Goal: Information Seeking & Learning: Learn about a topic

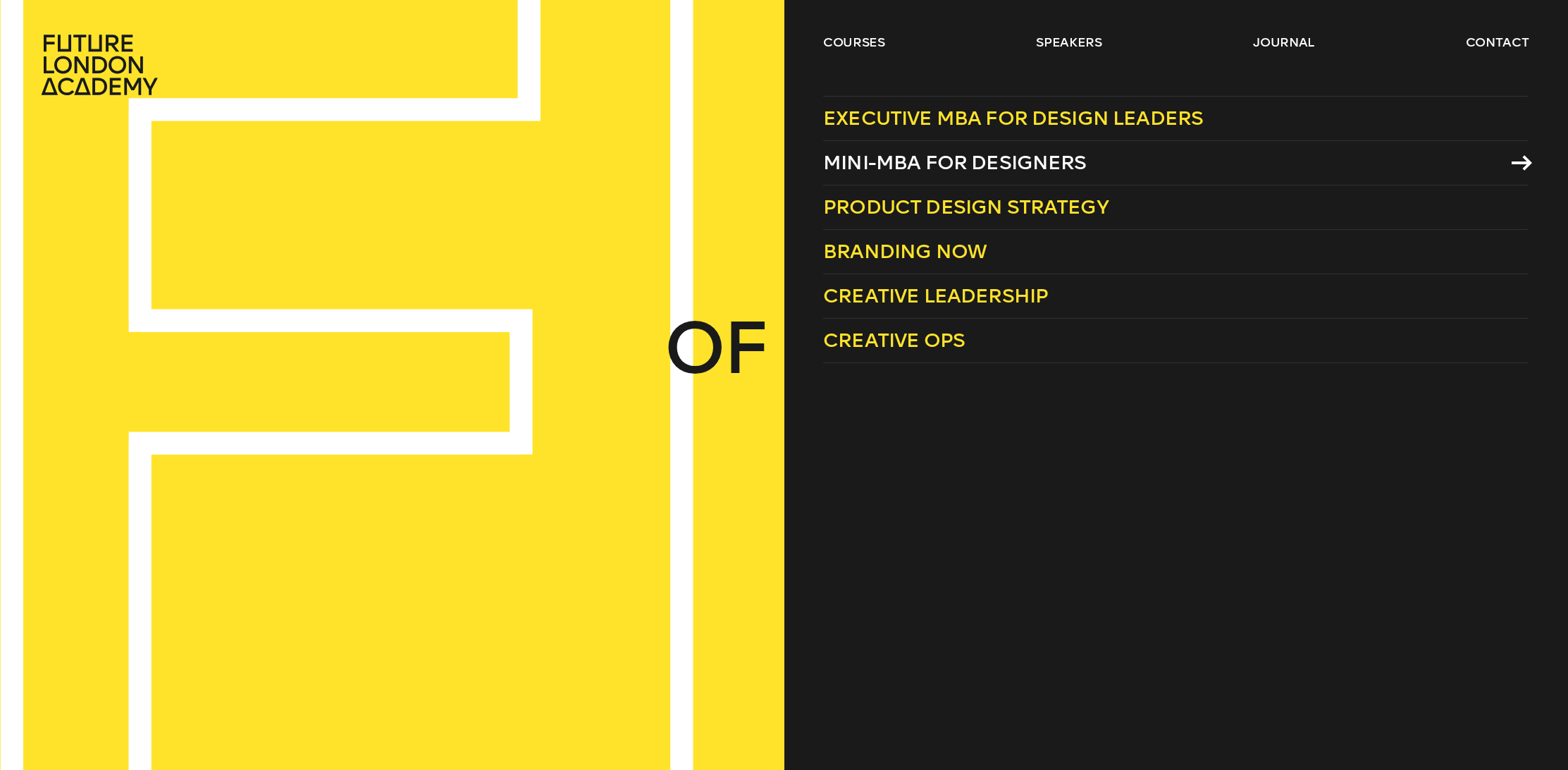
click at [904, 174] on span "Mini-MBA for Designers" at bounding box center [955, 163] width 264 height 24
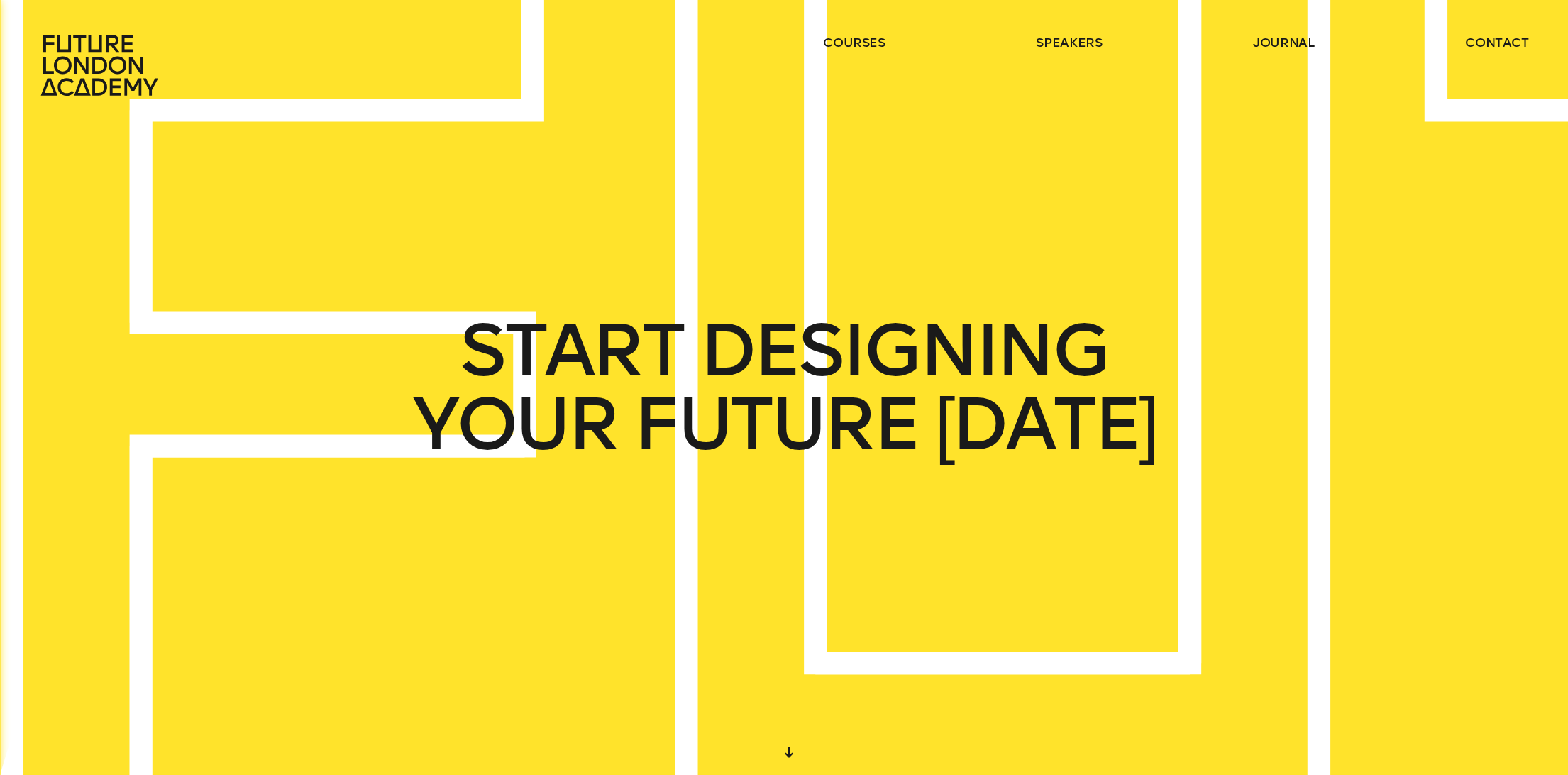
click at [860, 51] on ul "courses speakers journal contact" at bounding box center [1177, 66] width 706 height 63
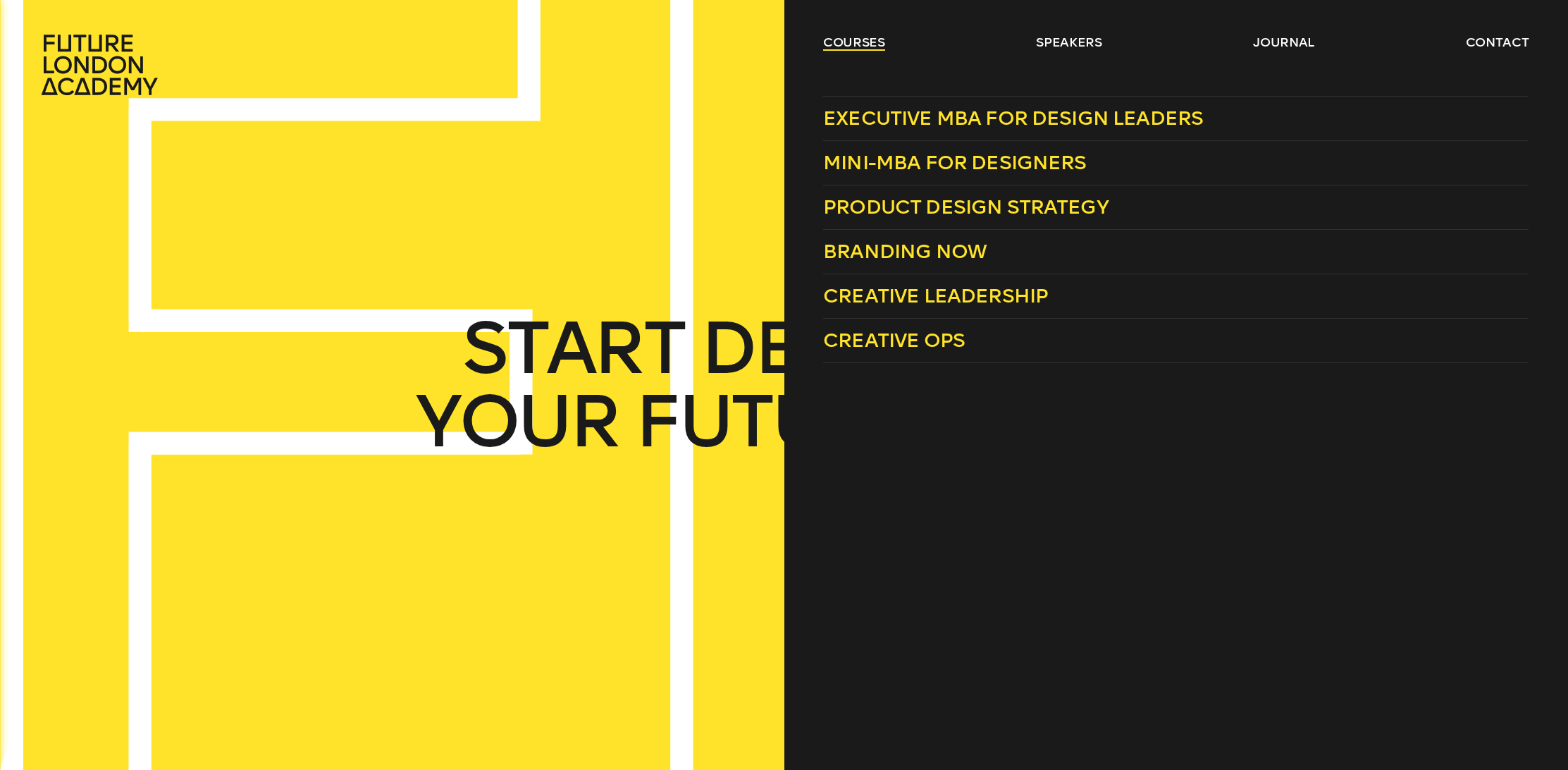
click at [851, 44] on link "courses" at bounding box center [855, 43] width 62 height 17
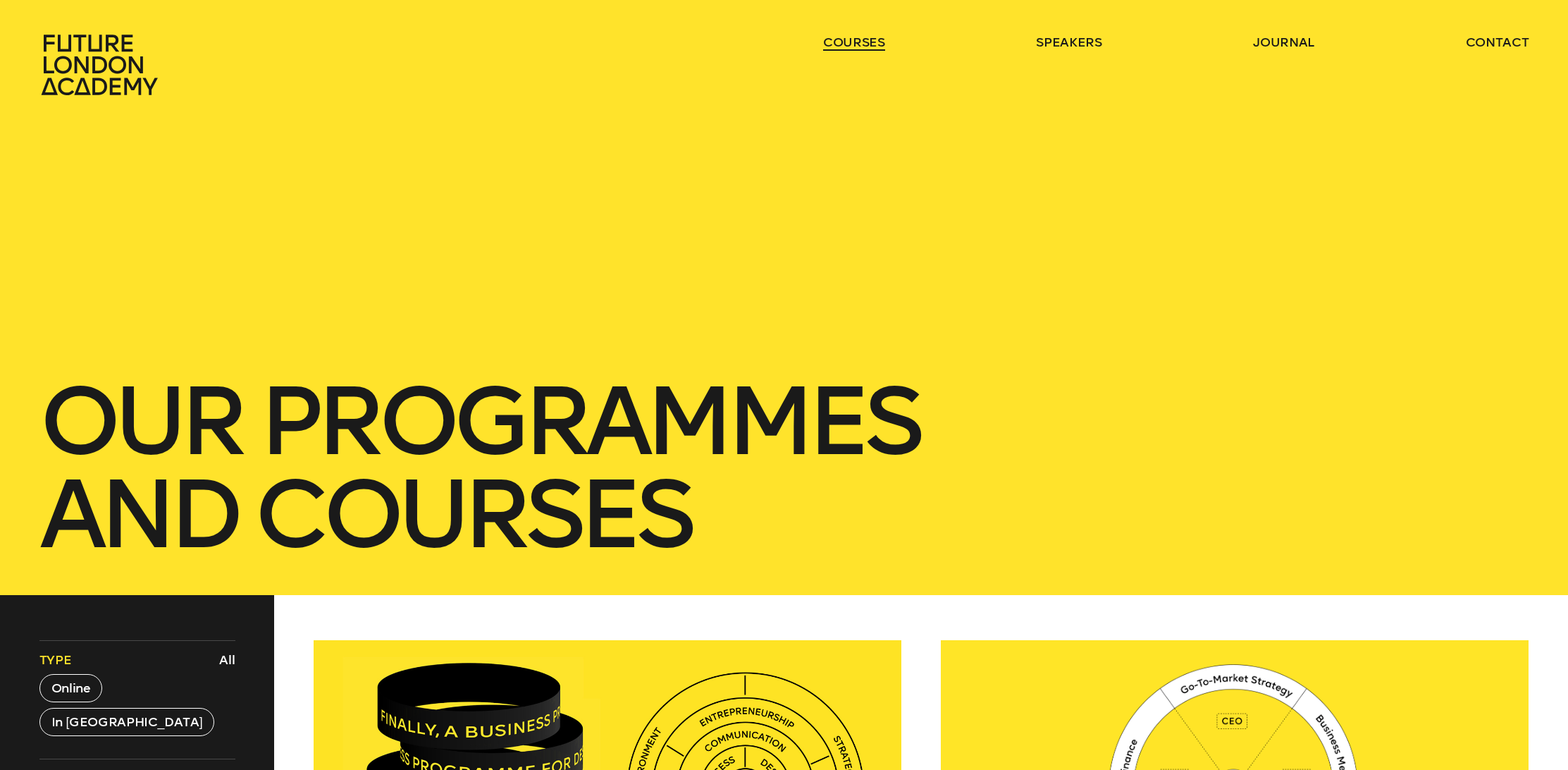
click at [848, 40] on link "courses" at bounding box center [855, 43] width 62 height 17
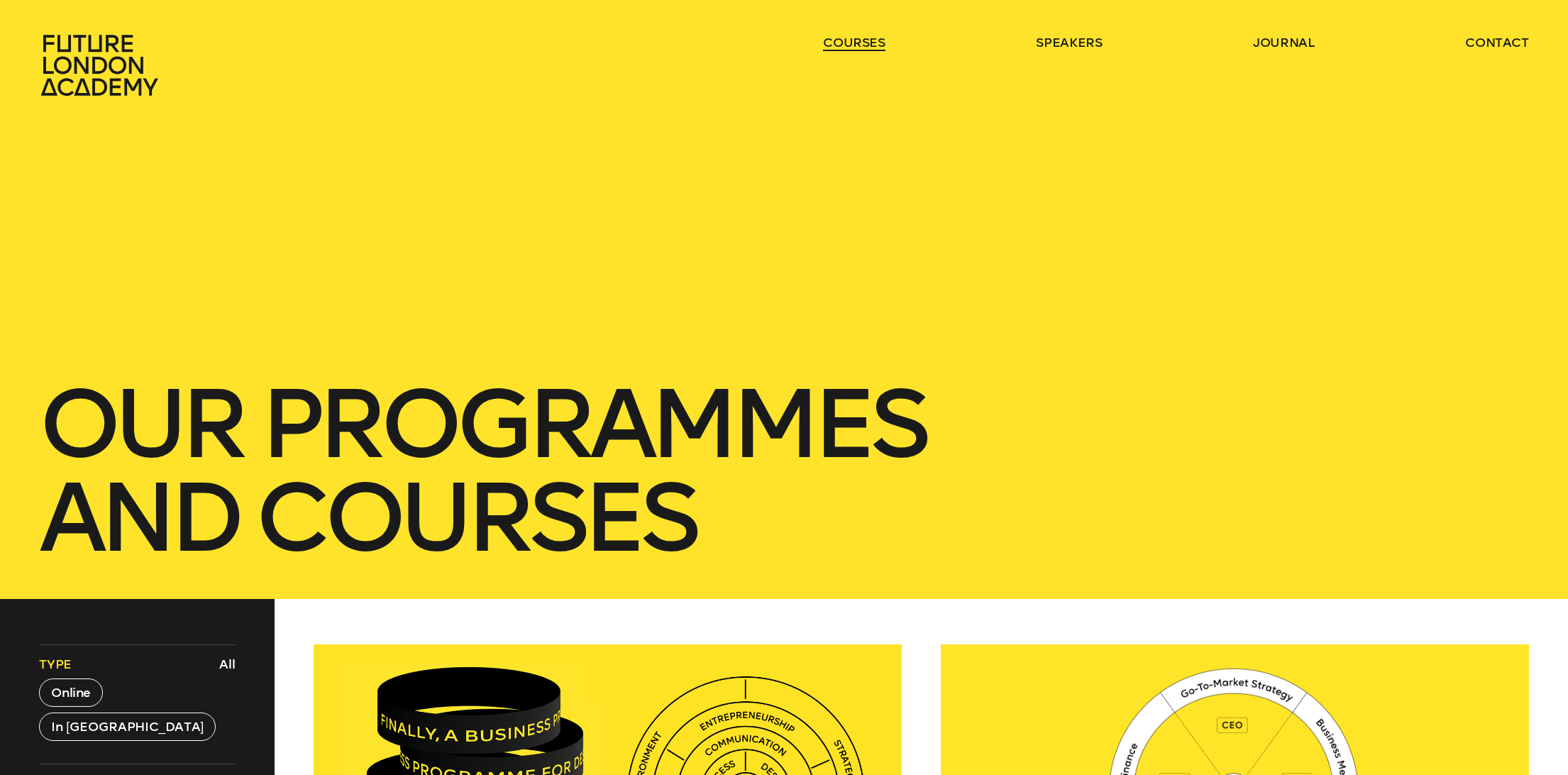
click at [854, 40] on link "courses" at bounding box center [855, 43] width 63 height 17
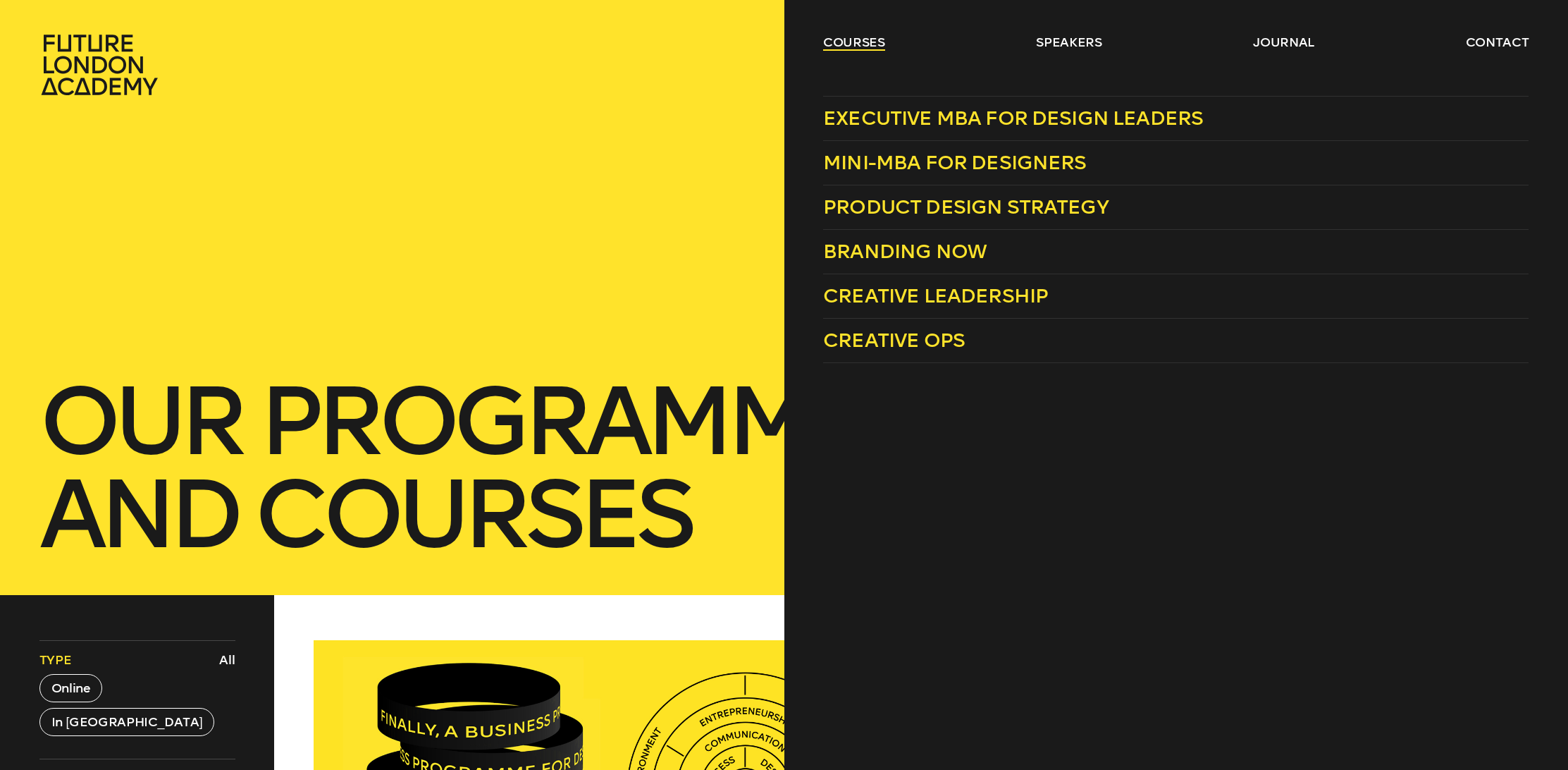
click at [848, 48] on link "courses" at bounding box center [855, 43] width 62 height 17
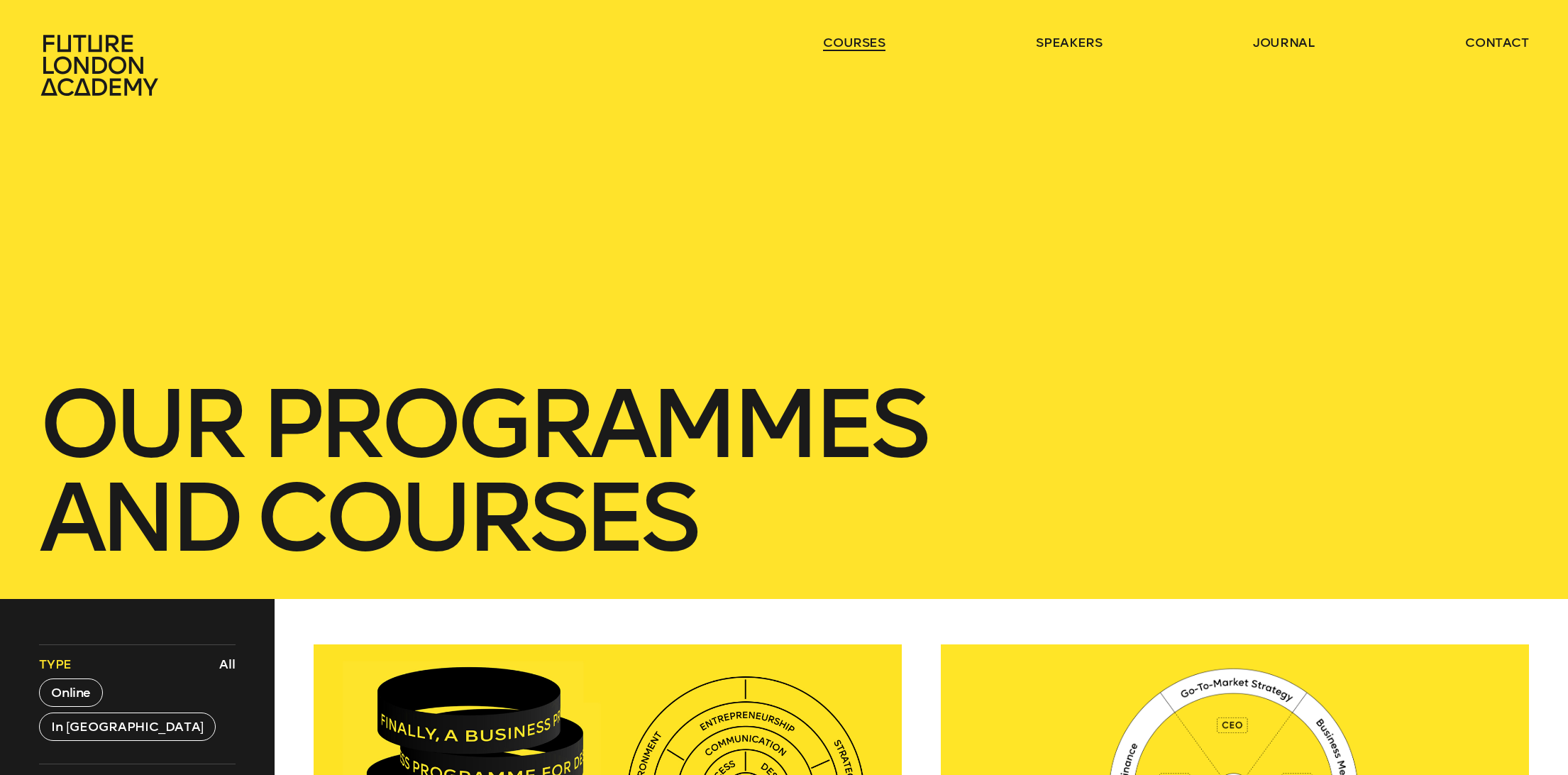
click at [854, 49] on link "courses" at bounding box center [855, 43] width 63 height 17
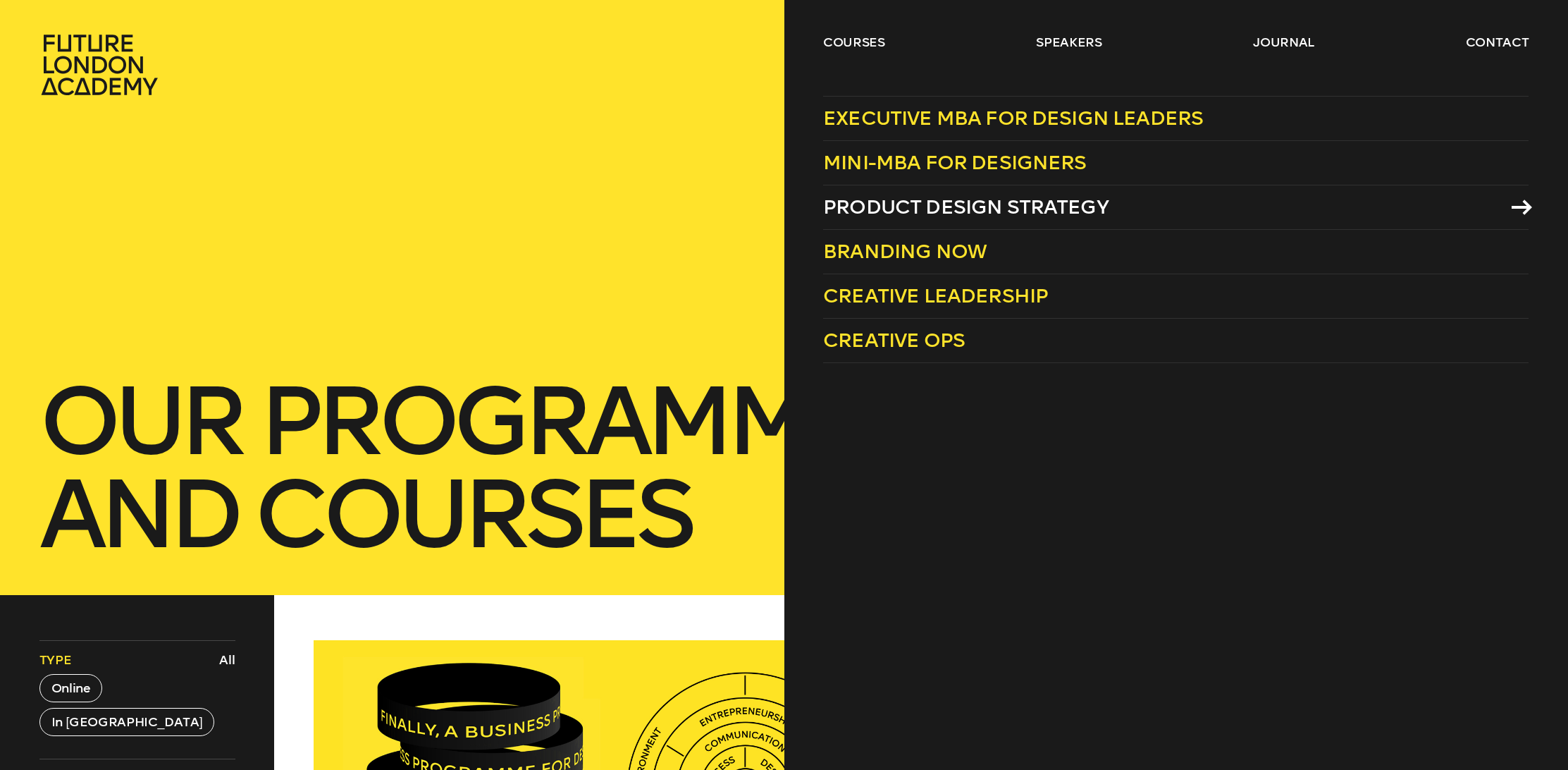
click at [1040, 204] on span "Product Design Strategy" at bounding box center [967, 206] width 286 height 24
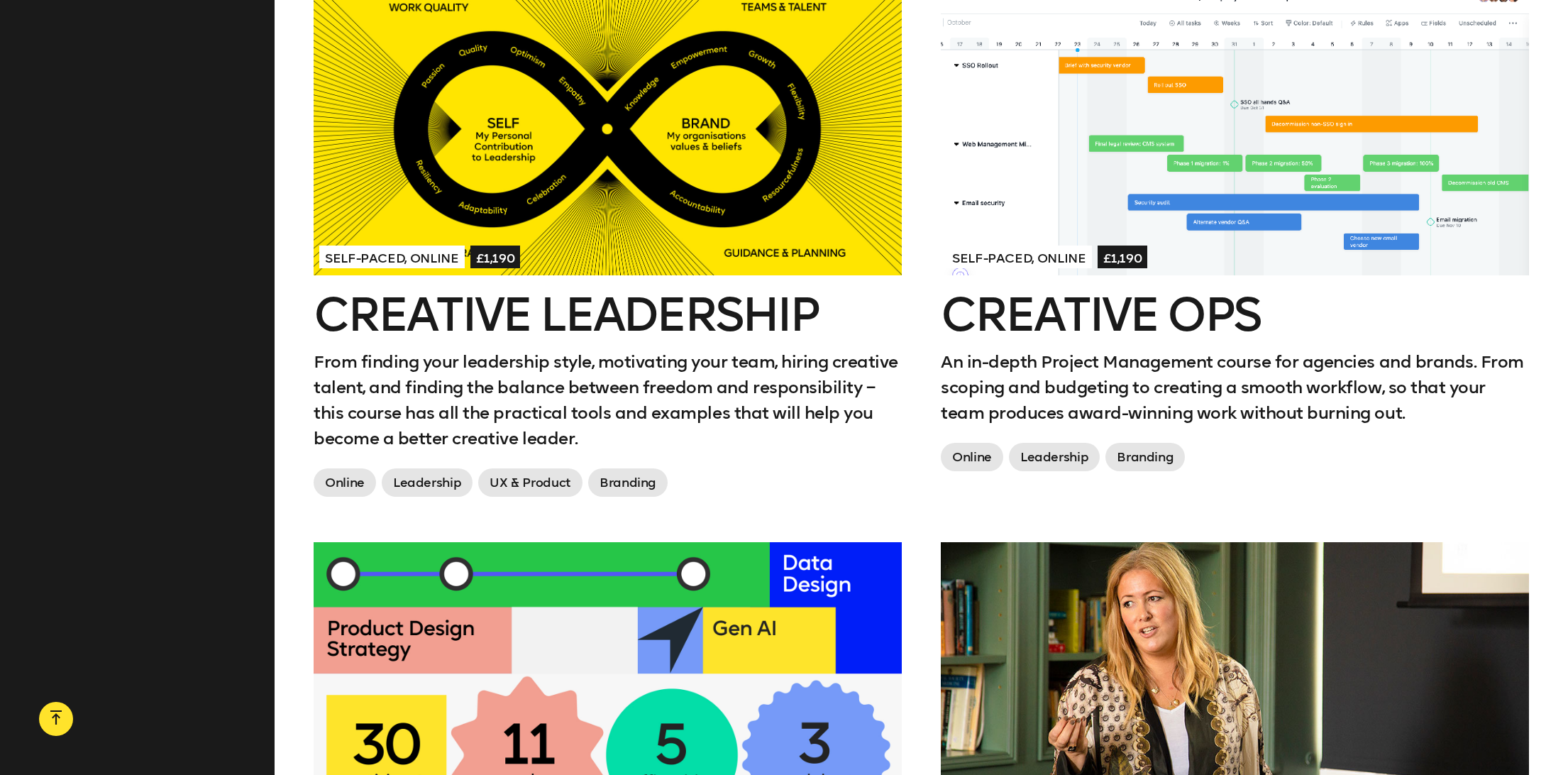
scroll to position [1812, 0]
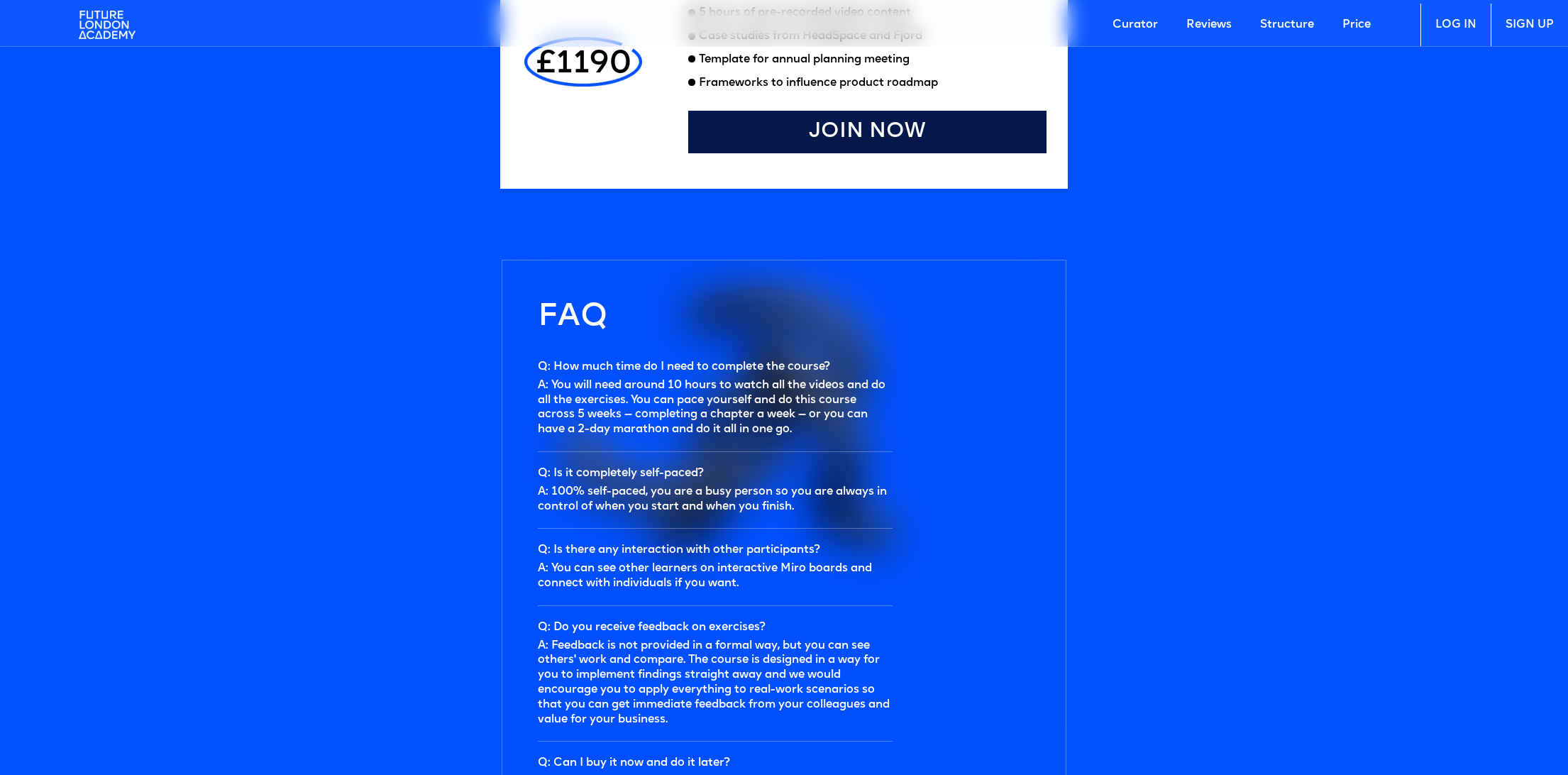
scroll to position [4611, 0]
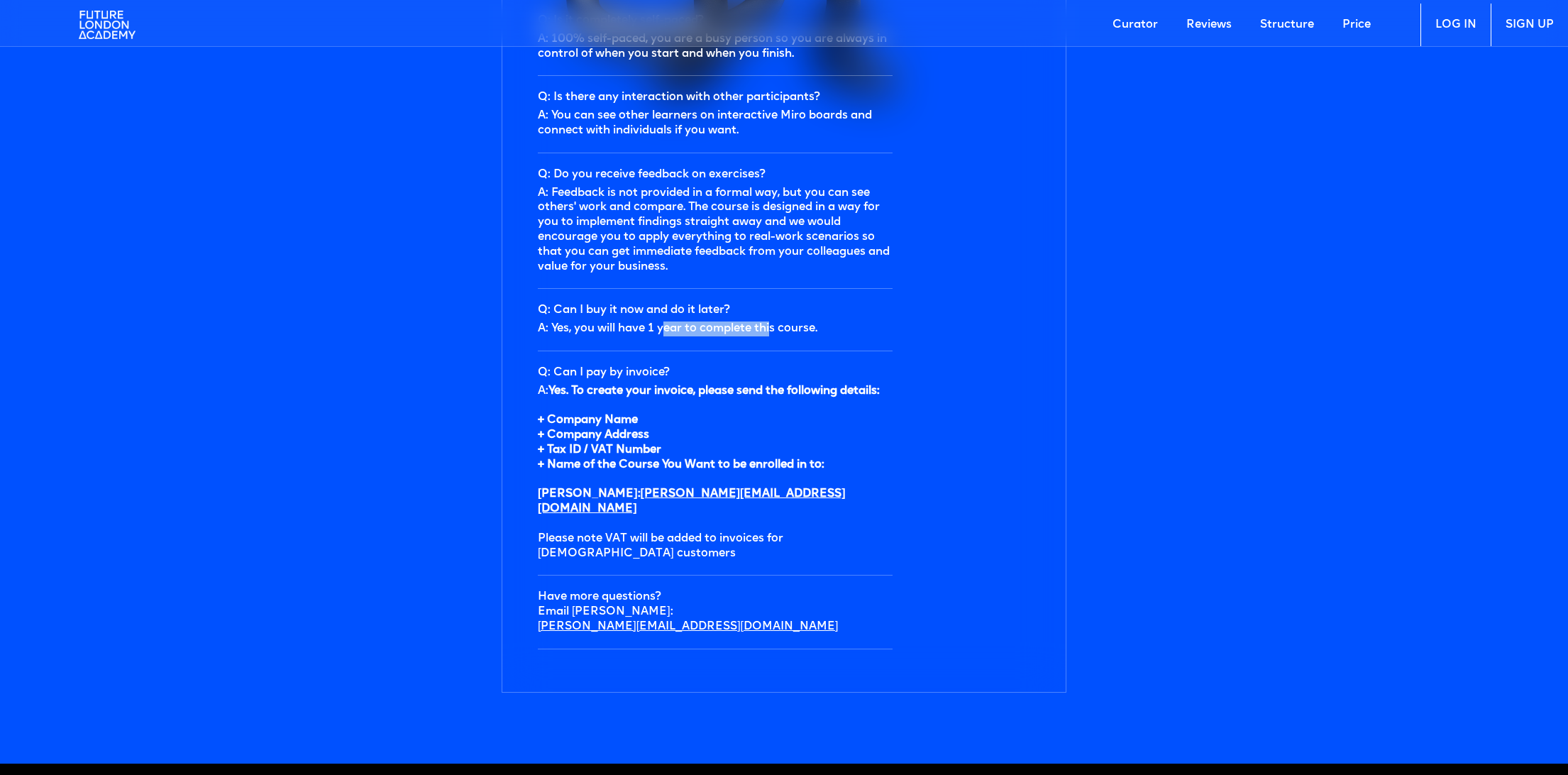
drag, startPoint x: 665, startPoint y: 330, endPoint x: 776, endPoint y: 330, distance: 111.0
click at [776, 330] on div "A: Yes, you will have 1 year to complete this course." at bounding box center [715, 329] width 355 height 15
click at [777, 332] on div "A: Yes, you will have 1 year to complete this course." at bounding box center [715, 329] width 355 height 15
